Goal: Task Accomplishment & Management: Manage account settings

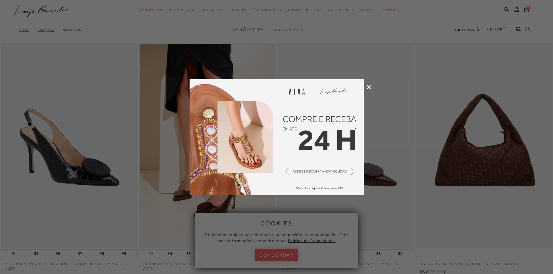
click at [368, 87] on icon at bounding box center [368, 87] width 4 height 4
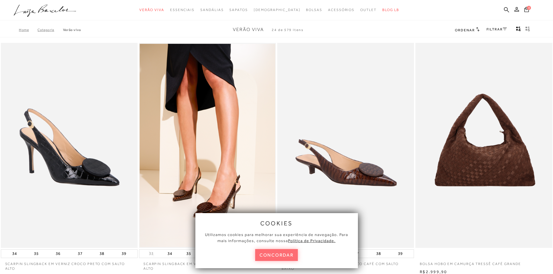
click at [273, 253] on button "concordar" at bounding box center [276, 255] width 43 height 12
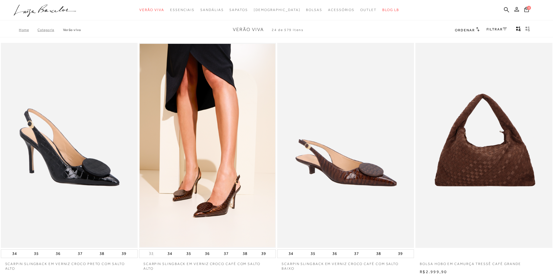
click at [515, 9] on icon at bounding box center [516, 9] width 5 height 5
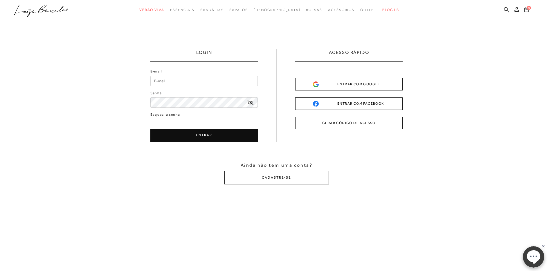
click at [160, 81] on input "E-mail" at bounding box center [203, 81] width 107 height 10
type input "[EMAIL_ADDRESS][DOMAIN_NAME]"
click at [225, 133] on button "ENTRAR" at bounding box center [203, 135] width 107 height 13
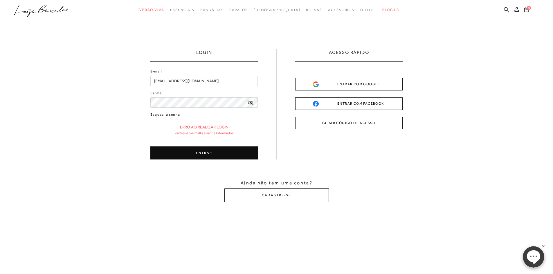
click at [157, 114] on link "Esqueci a senha" at bounding box center [165, 115] width 30 height 6
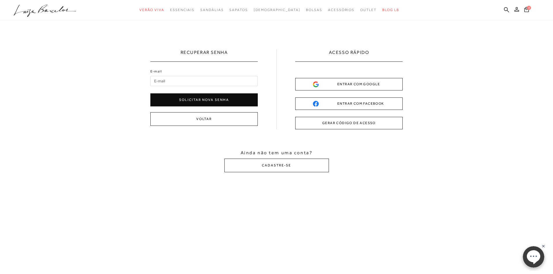
click at [172, 81] on input "E-mail" at bounding box center [203, 81] width 107 height 10
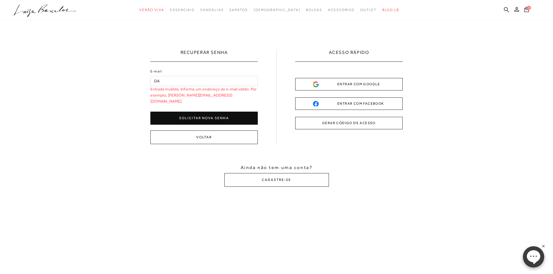
type input "D"
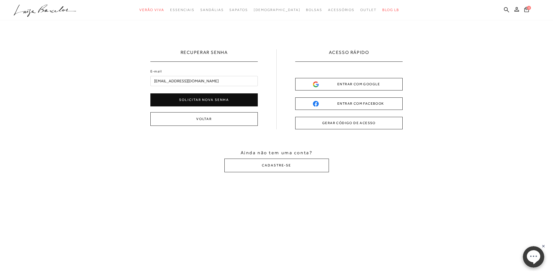
type input "[EMAIL_ADDRESS][DOMAIN_NAME]"
click at [197, 102] on button "Solicitar nova senha" at bounding box center [203, 99] width 107 height 13
